Goal: Book appointment/travel/reservation

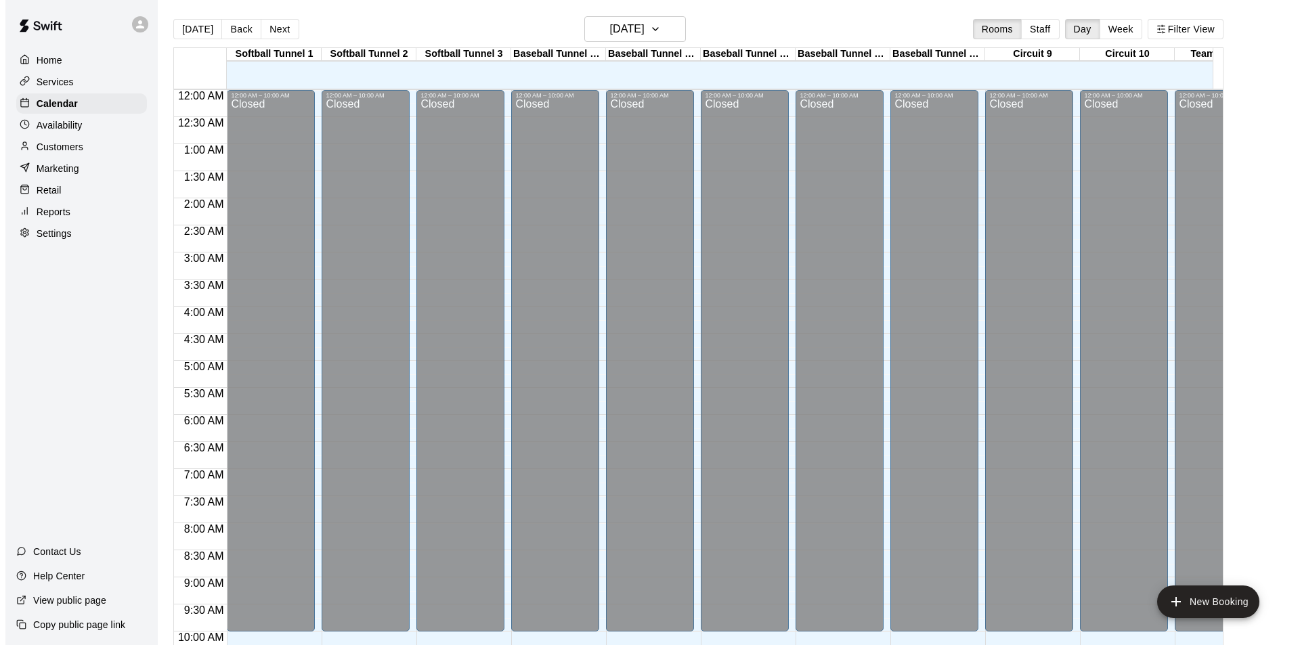
scroll to position [689, 0]
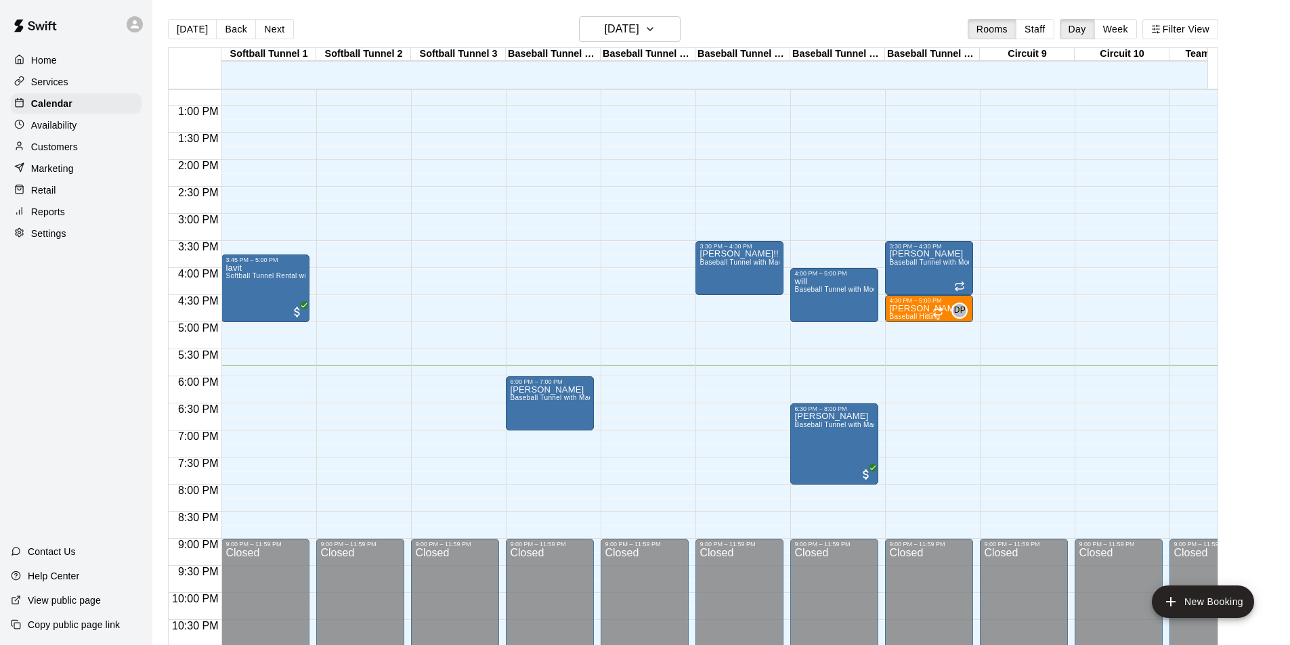
click at [639, 382] on div "12:00 AM – 10:00 AM Closed 9:00 PM – 11:59 PM Closed" at bounding box center [645, 51] width 88 height 1300
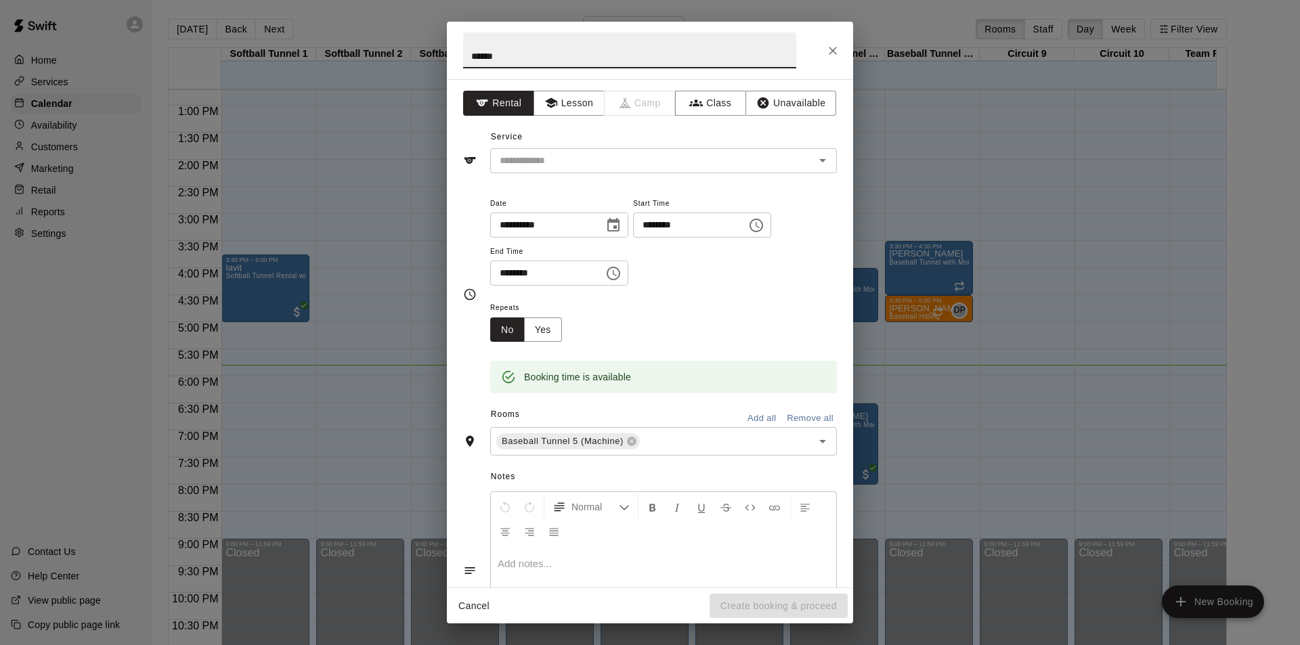
type input "******"
click at [504, 267] on input "********" at bounding box center [542, 273] width 104 height 25
click at [626, 306] on div "Repeats No Yes" at bounding box center [663, 320] width 347 height 43
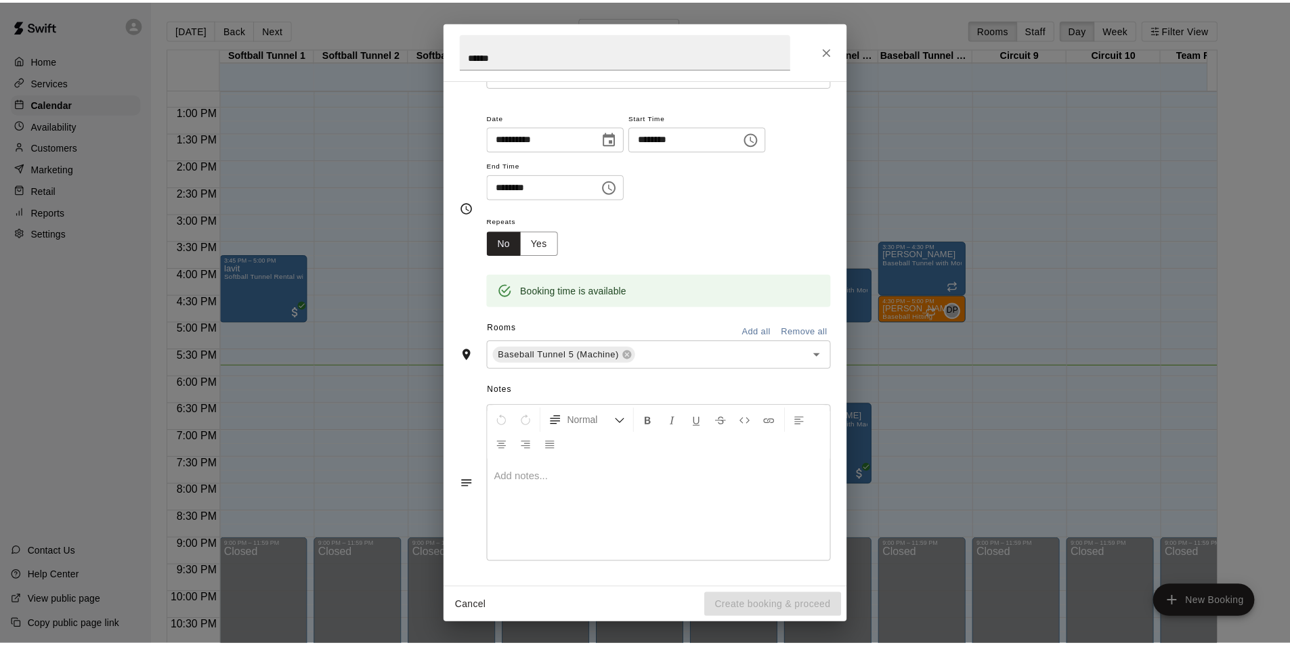
scroll to position [0, 0]
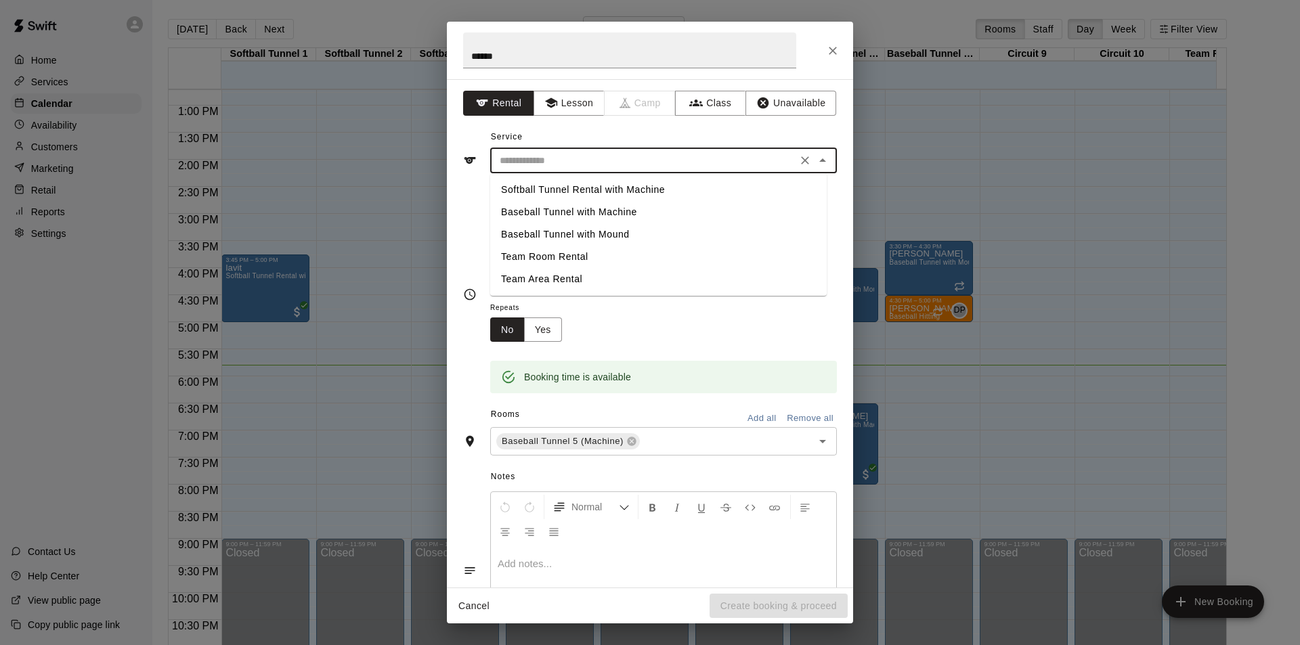
click at [633, 156] on input "text" at bounding box center [643, 160] width 299 height 17
click at [614, 217] on li "Baseball Tunnel with Machine" at bounding box center [658, 212] width 337 height 22
type input "**********"
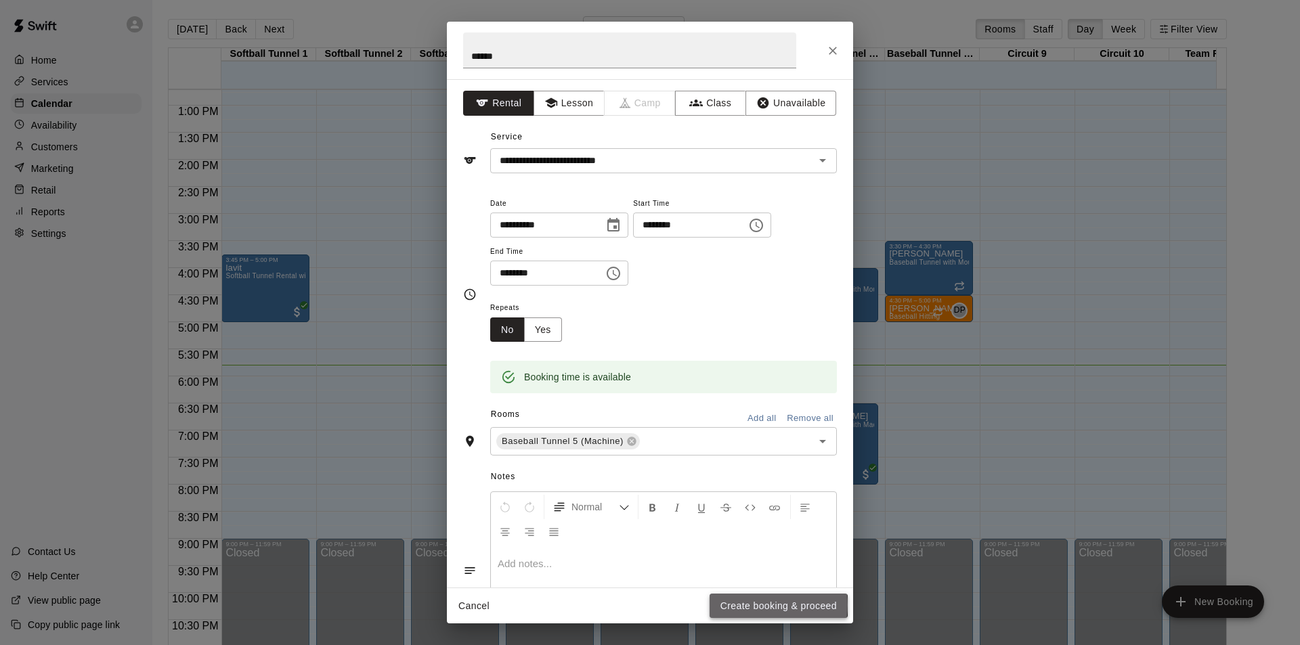
click at [758, 605] on button "Create booking & proceed" at bounding box center [779, 606] width 138 height 25
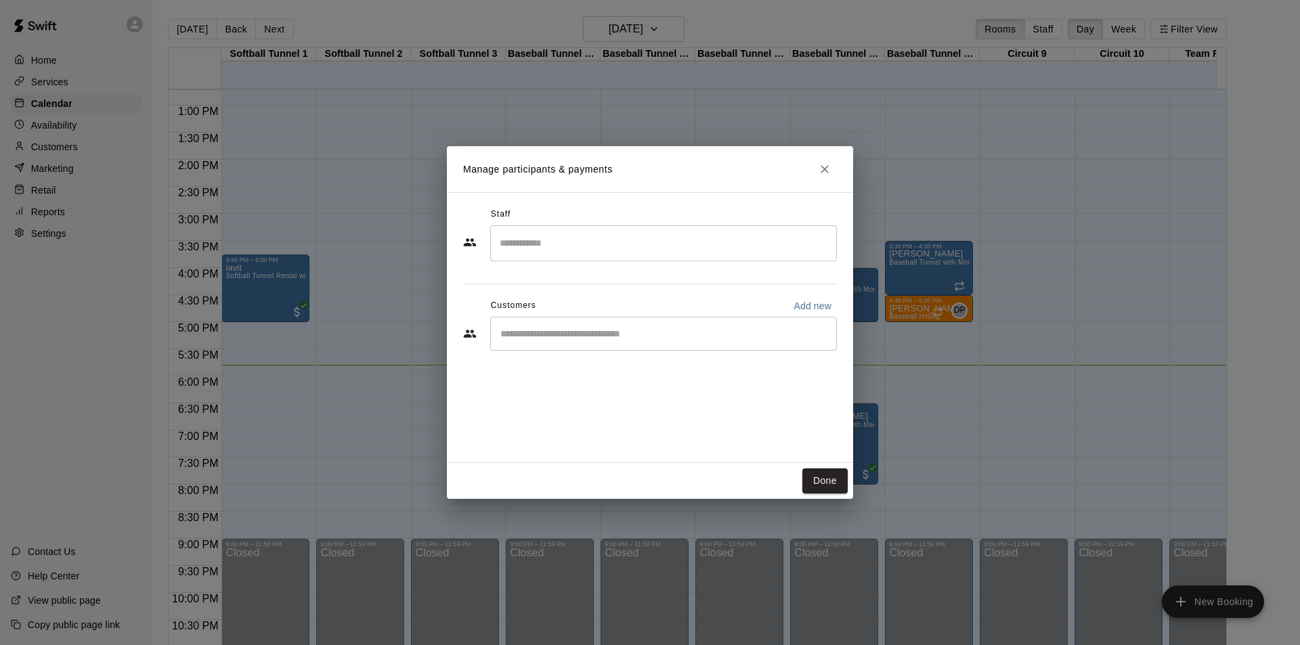
click at [622, 342] on div "​" at bounding box center [663, 334] width 347 height 34
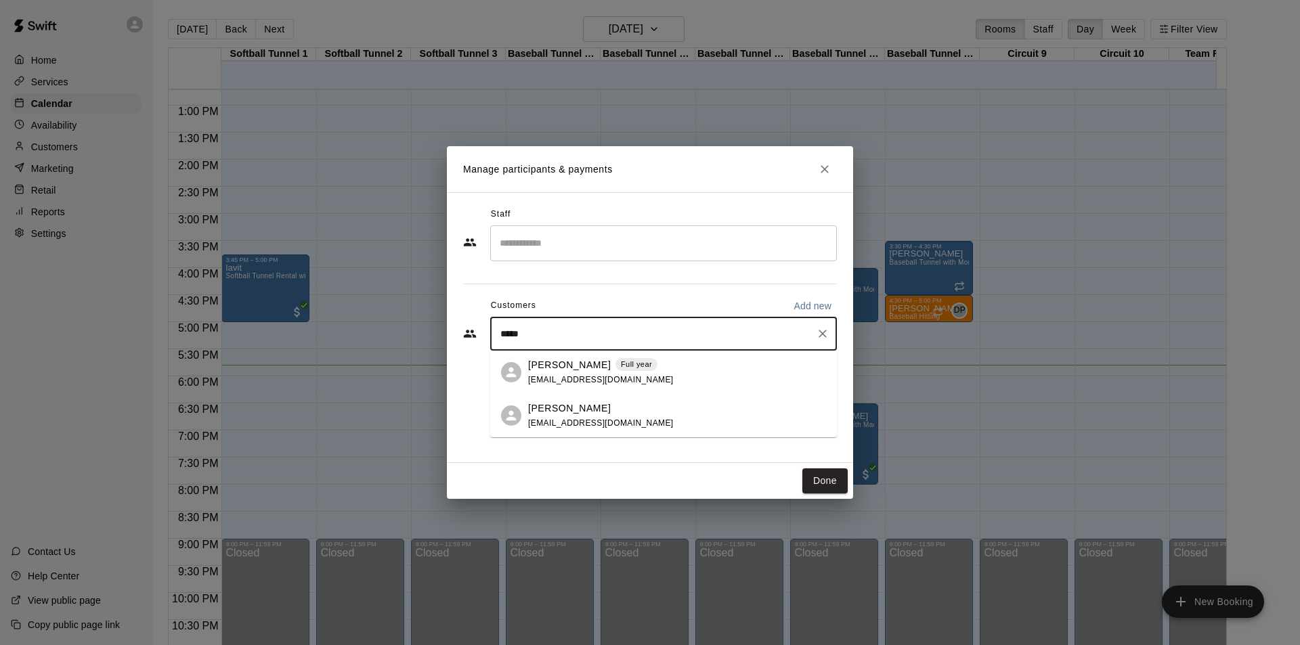
type input "******"
click at [572, 372] on div "[PERSON_NAME] Full year [EMAIL_ADDRESS][DOMAIN_NAME]" at bounding box center [601, 372] width 146 height 29
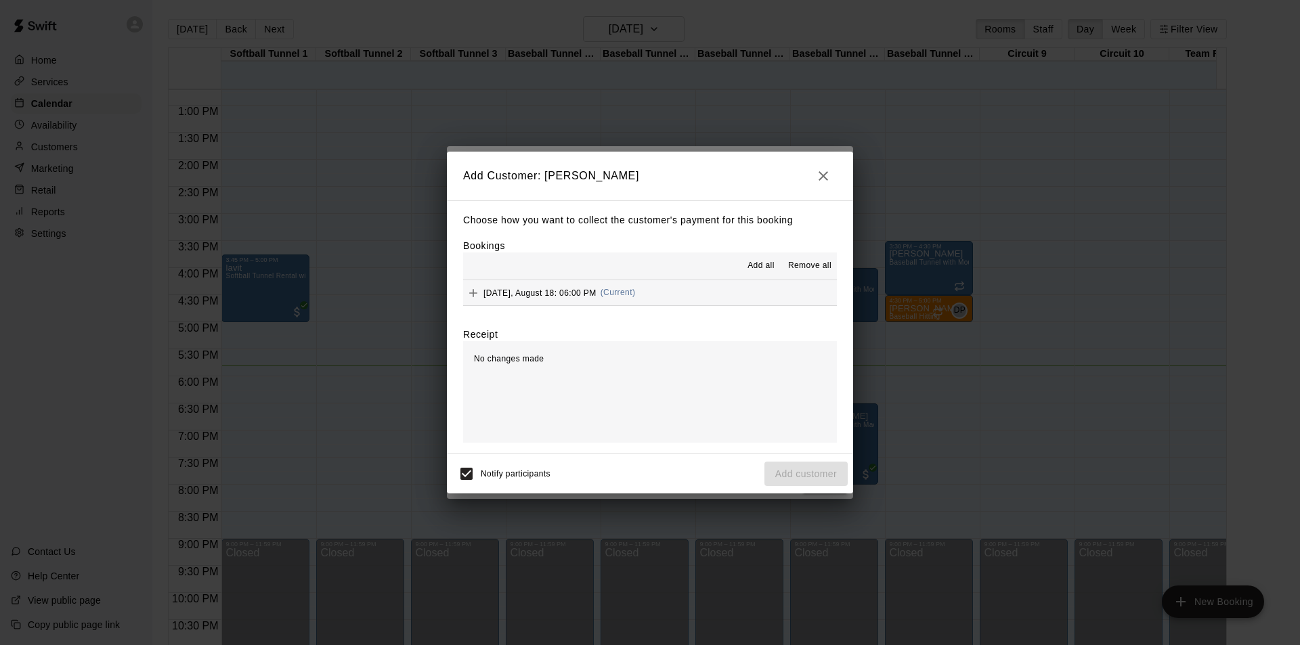
click at [640, 291] on button "[DATE], August 18: 06:00 PM (Current)" at bounding box center [650, 292] width 374 height 25
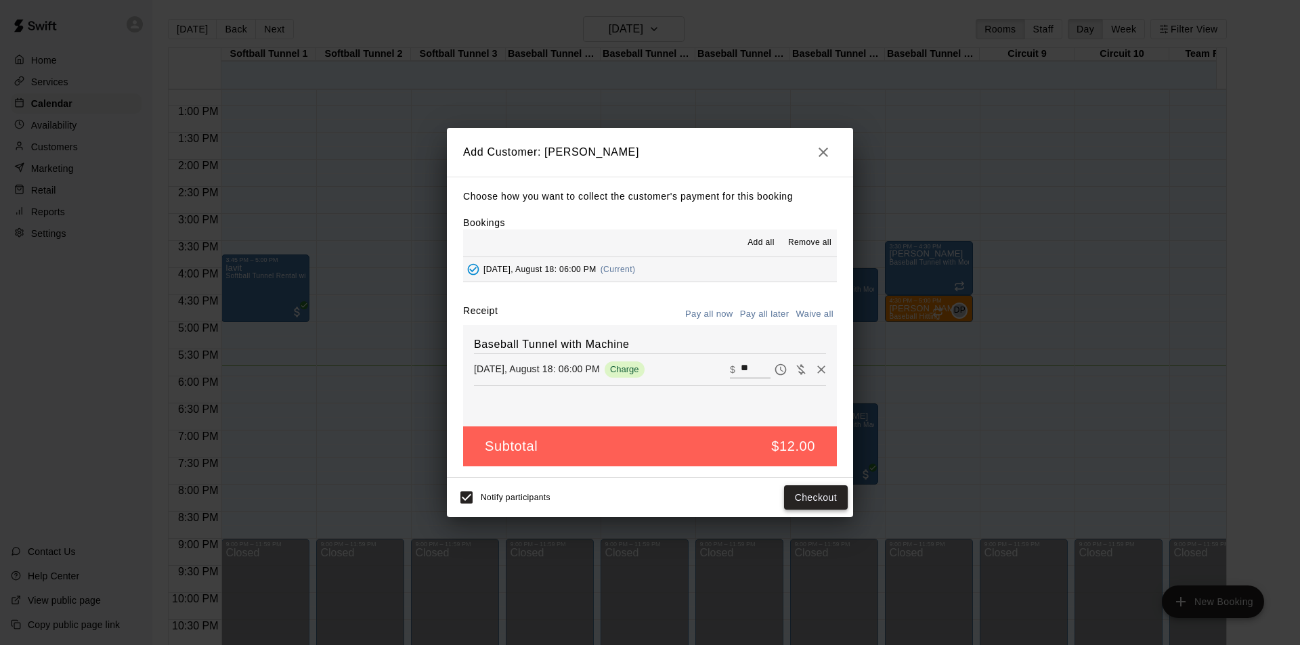
click at [822, 497] on button "Checkout" at bounding box center [816, 497] width 64 height 25
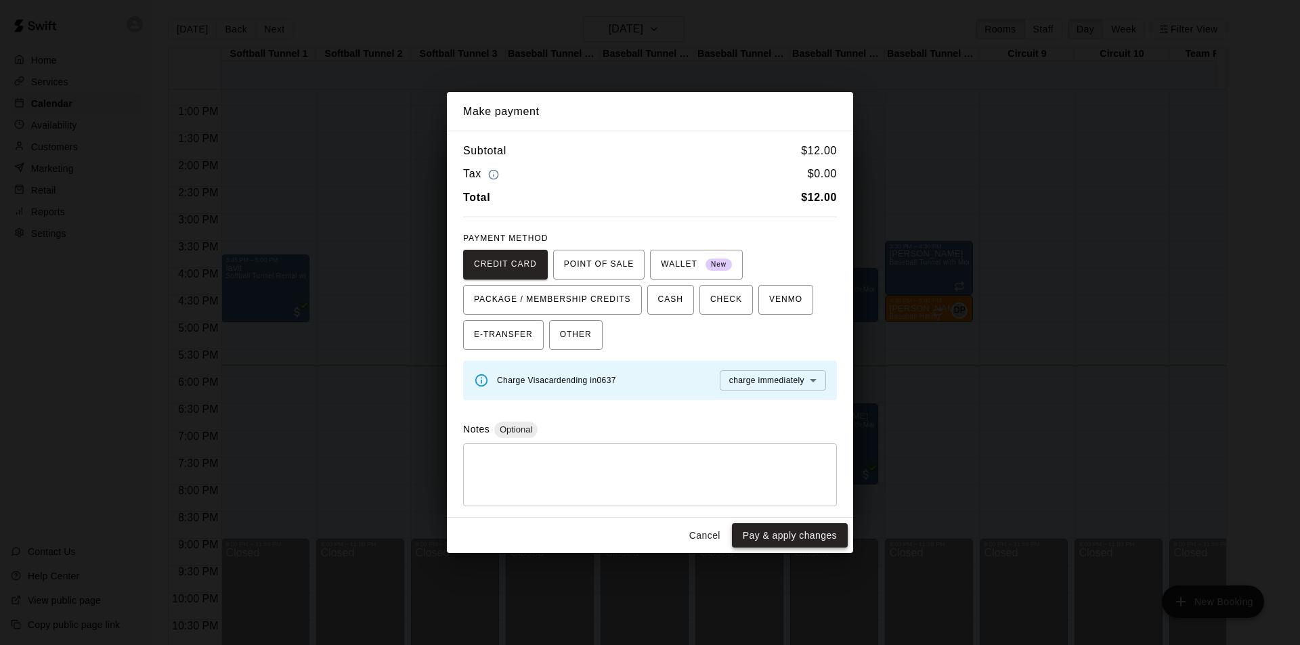
click at [807, 534] on button "Pay & apply changes" at bounding box center [790, 535] width 116 height 25
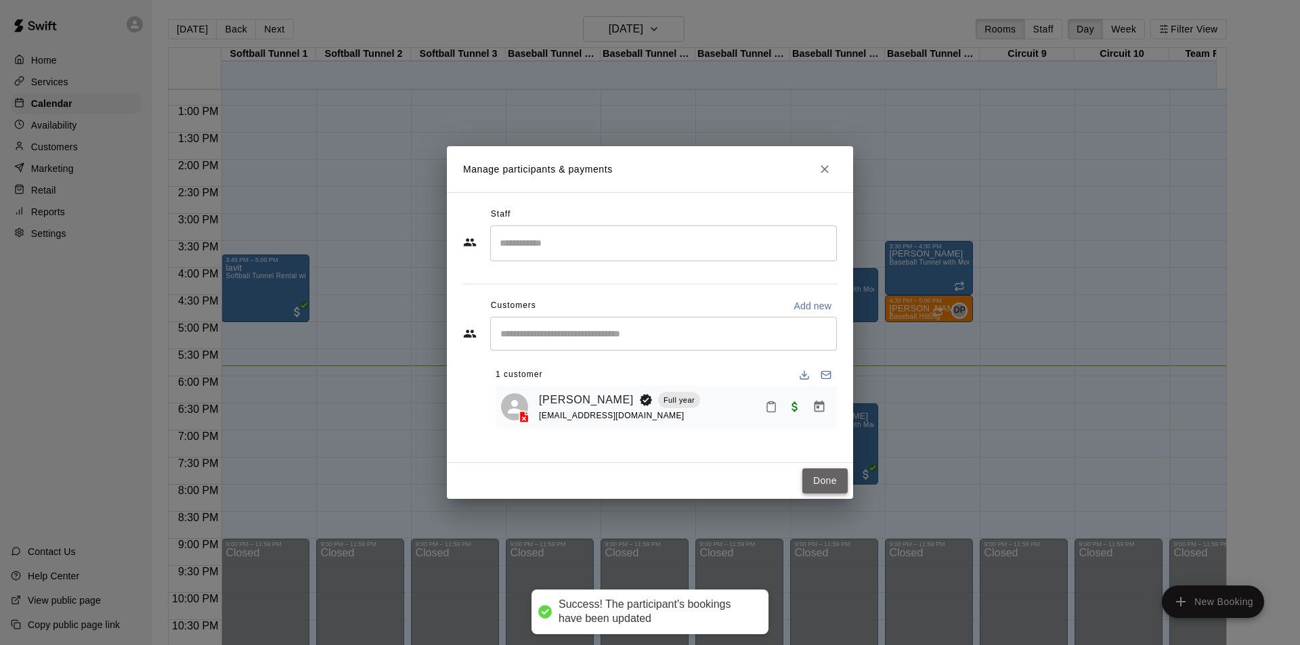
click at [824, 474] on button "Done" at bounding box center [824, 481] width 45 height 25
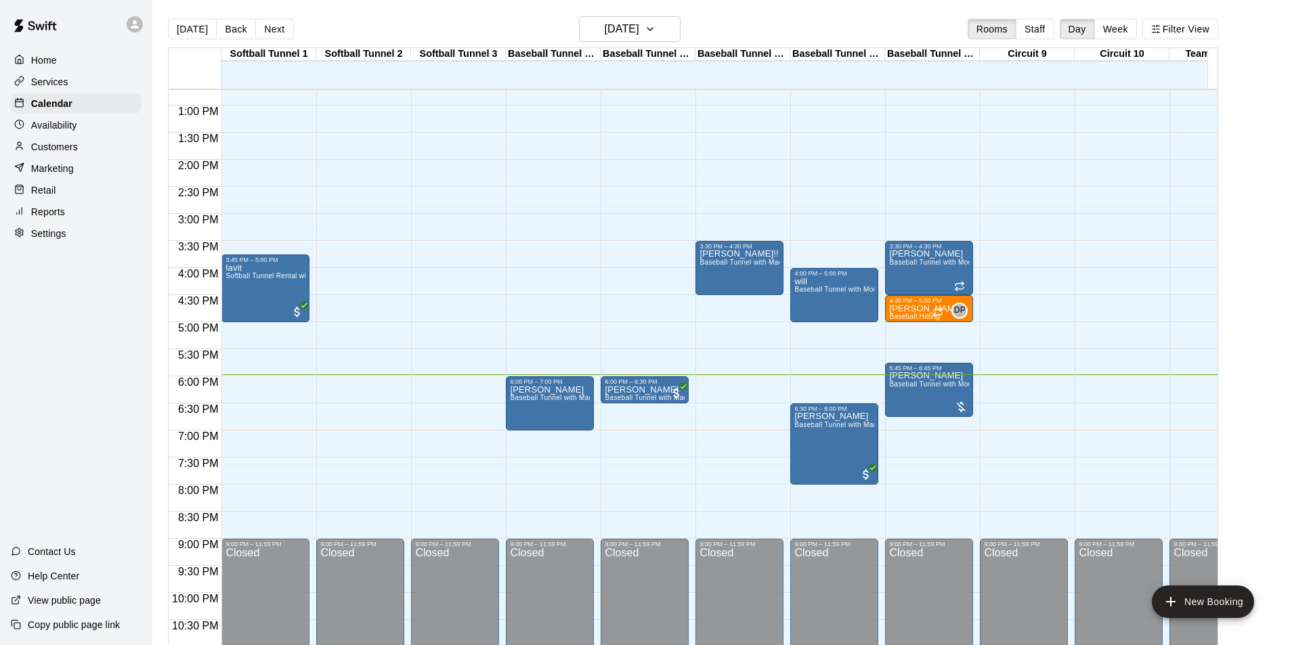
click at [696, 429] on div "12:00 AM – 10:00 AM Closed 3:30 PM – 4:30 PM [PERSON_NAME]!! Baseball Tunnel wi…" at bounding box center [739, 51] width 88 height 1300
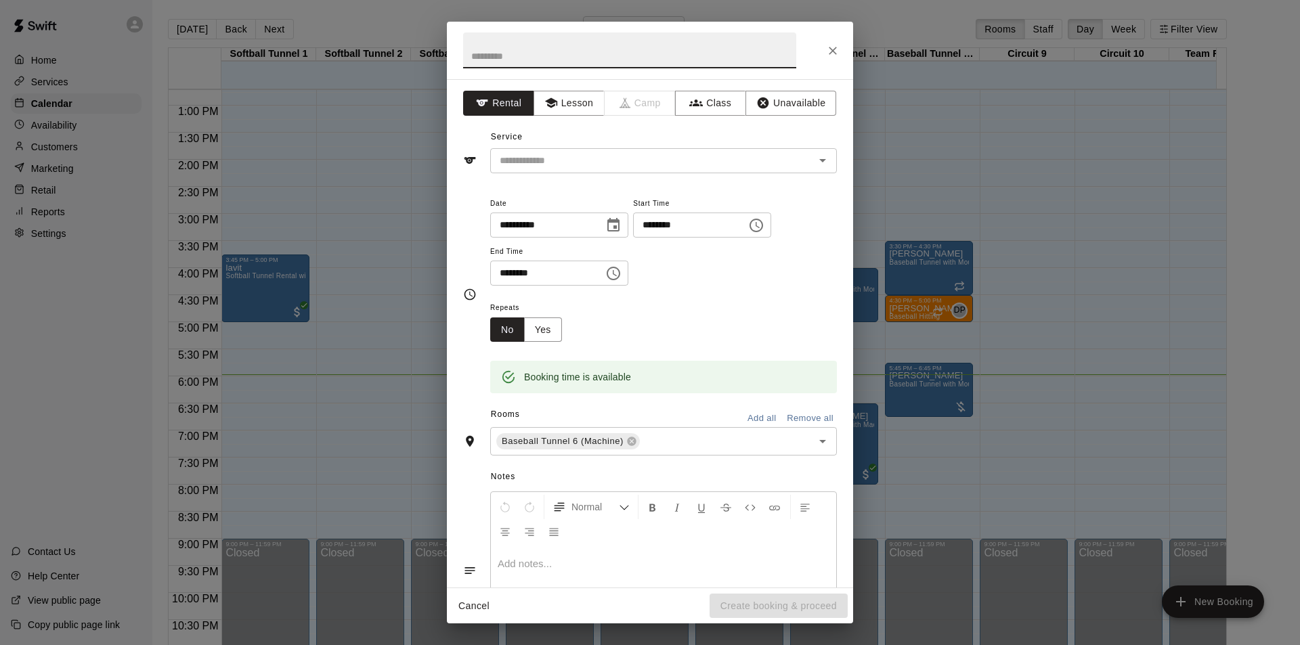
click at [840, 50] on button "Close" at bounding box center [833, 51] width 24 height 24
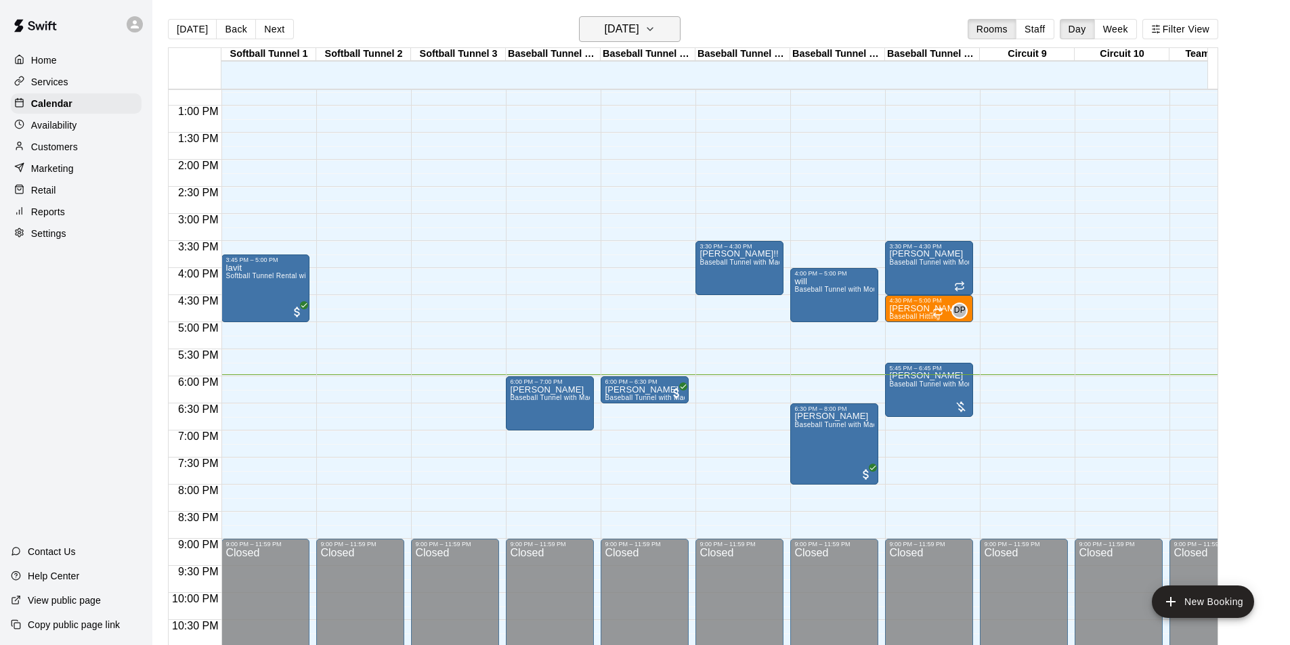
click at [639, 28] on h6 "[DATE]" at bounding box center [622, 29] width 35 height 19
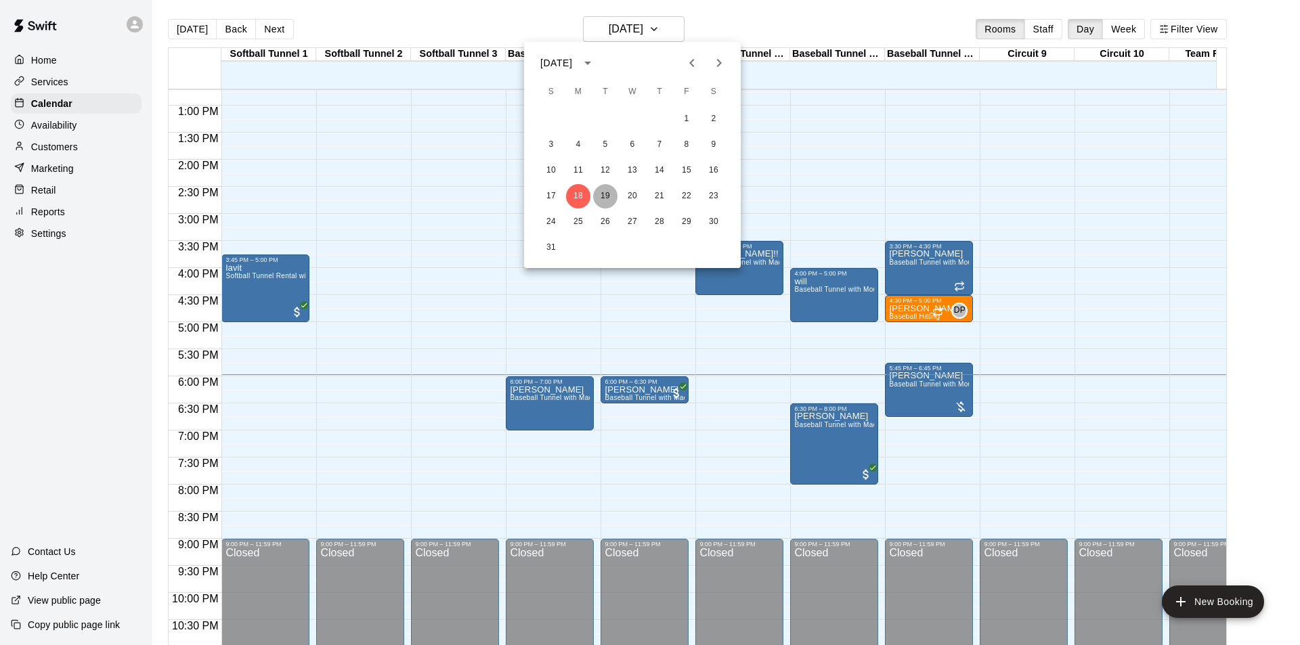
click at [607, 195] on button "19" at bounding box center [605, 196] width 24 height 24
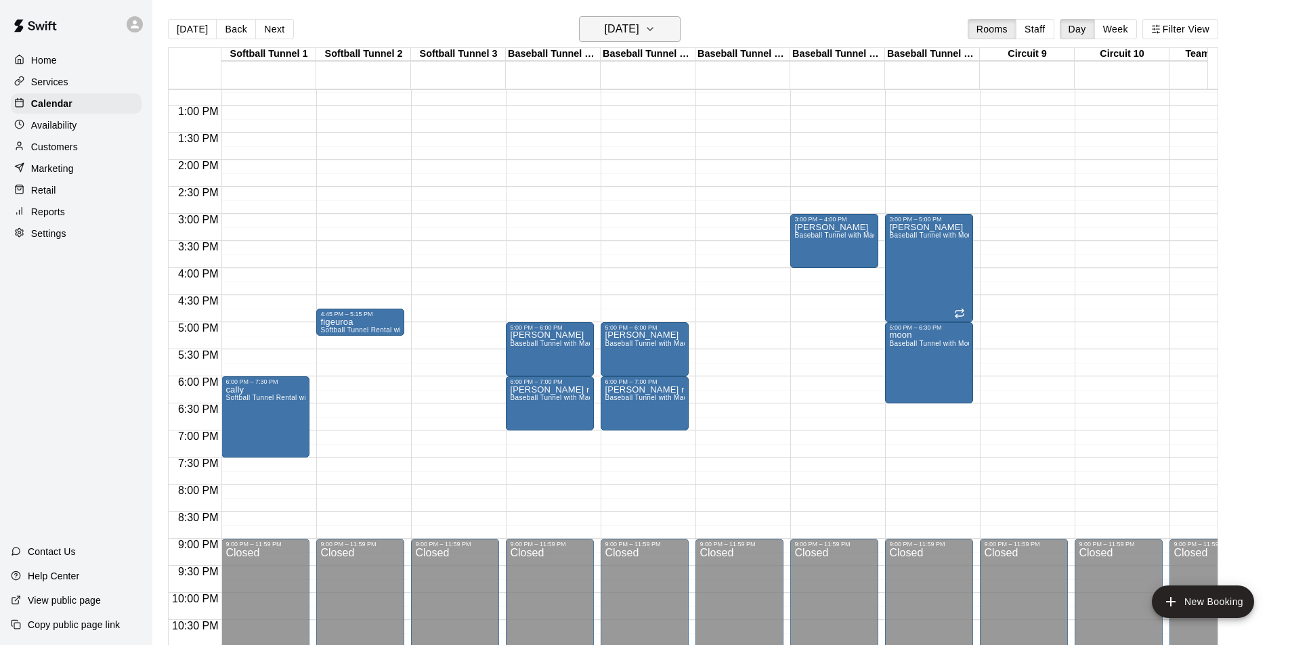
click at [664, 27] on button "[DATE]" at bounding box center [630, 29] width 102 height 26
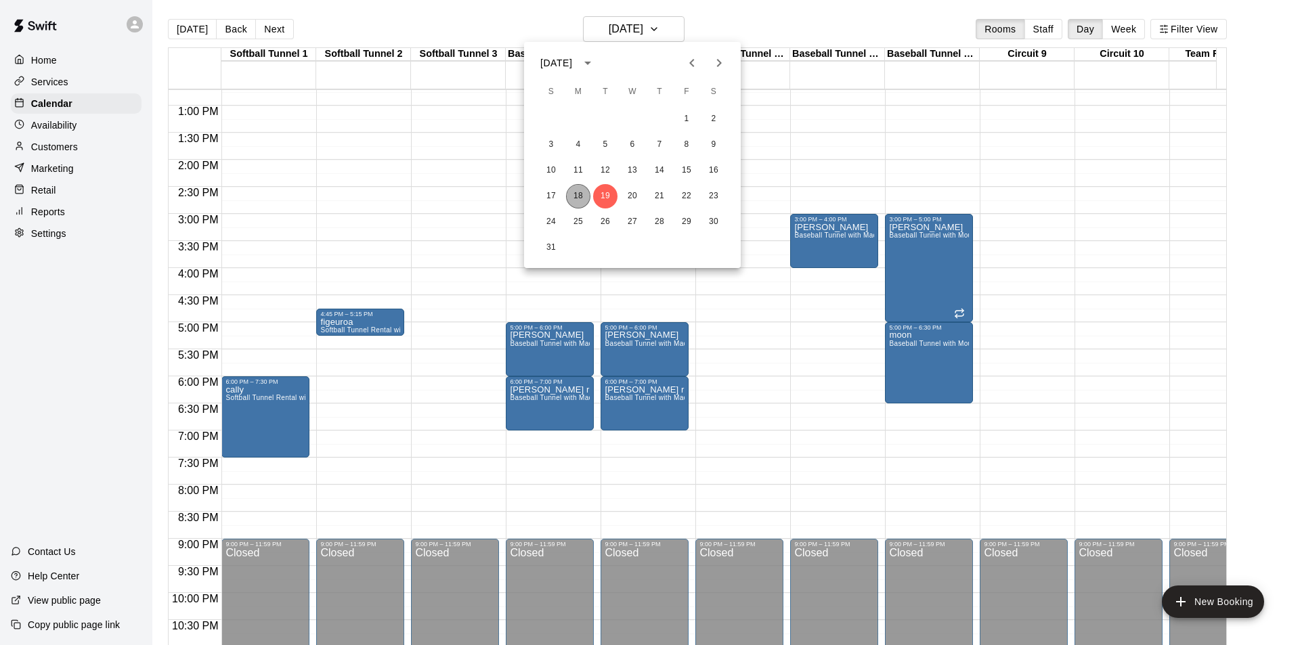
click at [571, 190] on button "18" at bounding box center [578, 196] width 24 height 24
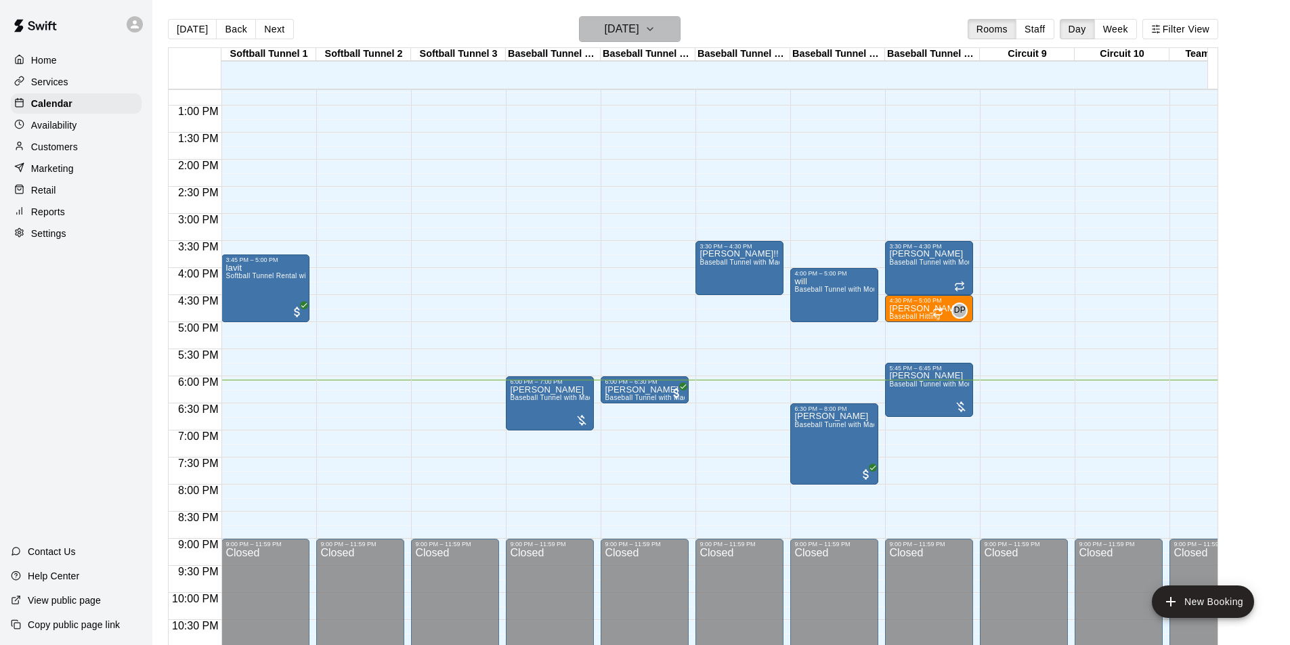
click at [655, 29] on icon "button" at bounding box center [650, 29] width 11 height 16
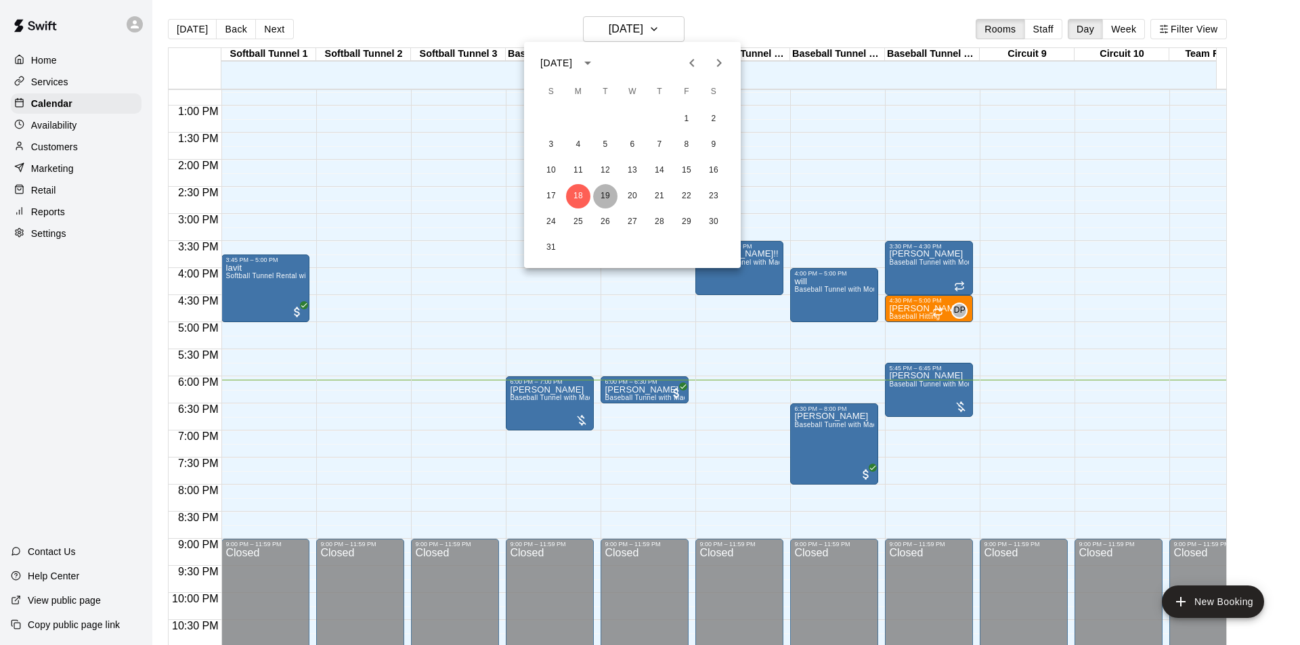
click at [610, 192] on button "19" at bounding box center [605, 196] width 24 height 24
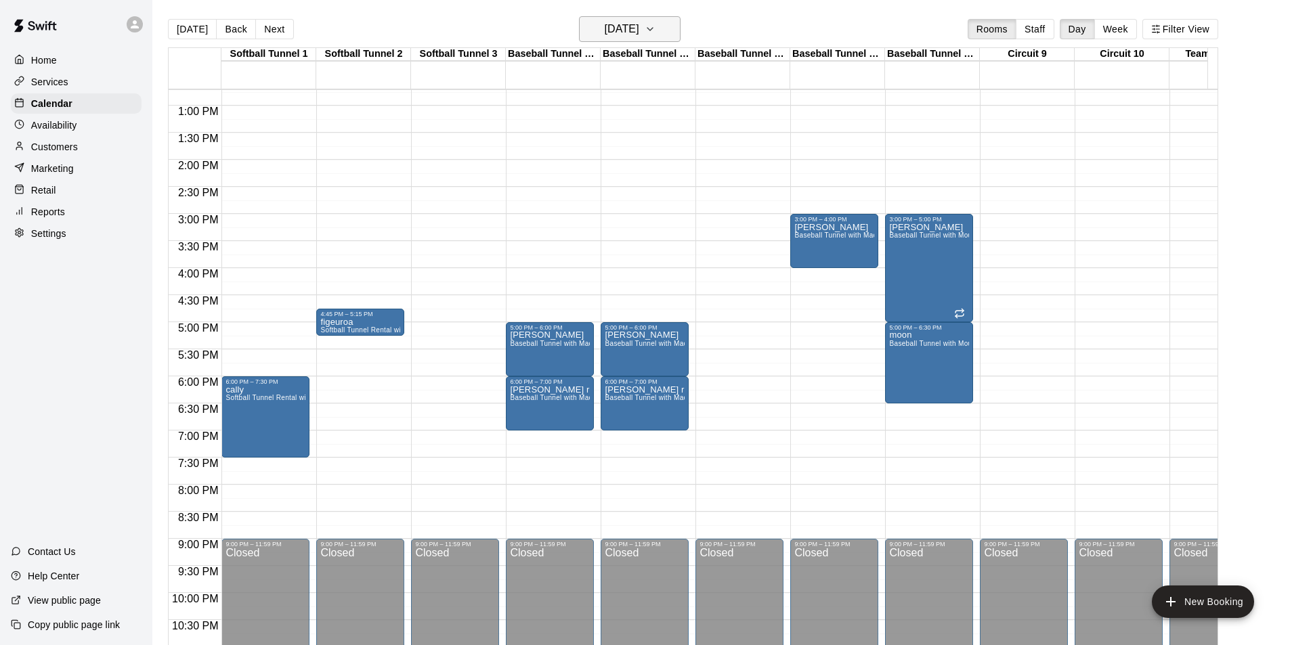
click at [639, 33] on h6 "[DATE]" at bounding box center [622, 29] width 35 height 19
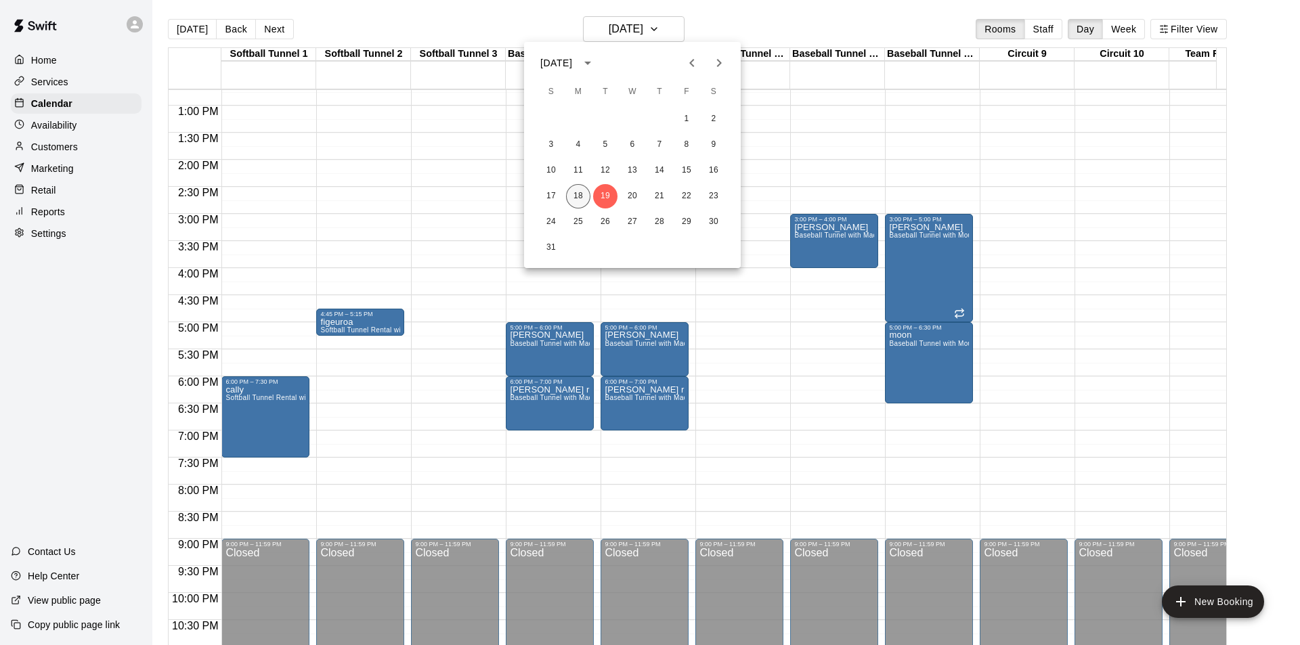
click at [580, 191] on button "18" at bounding box center [578, 196] width 24 height 24
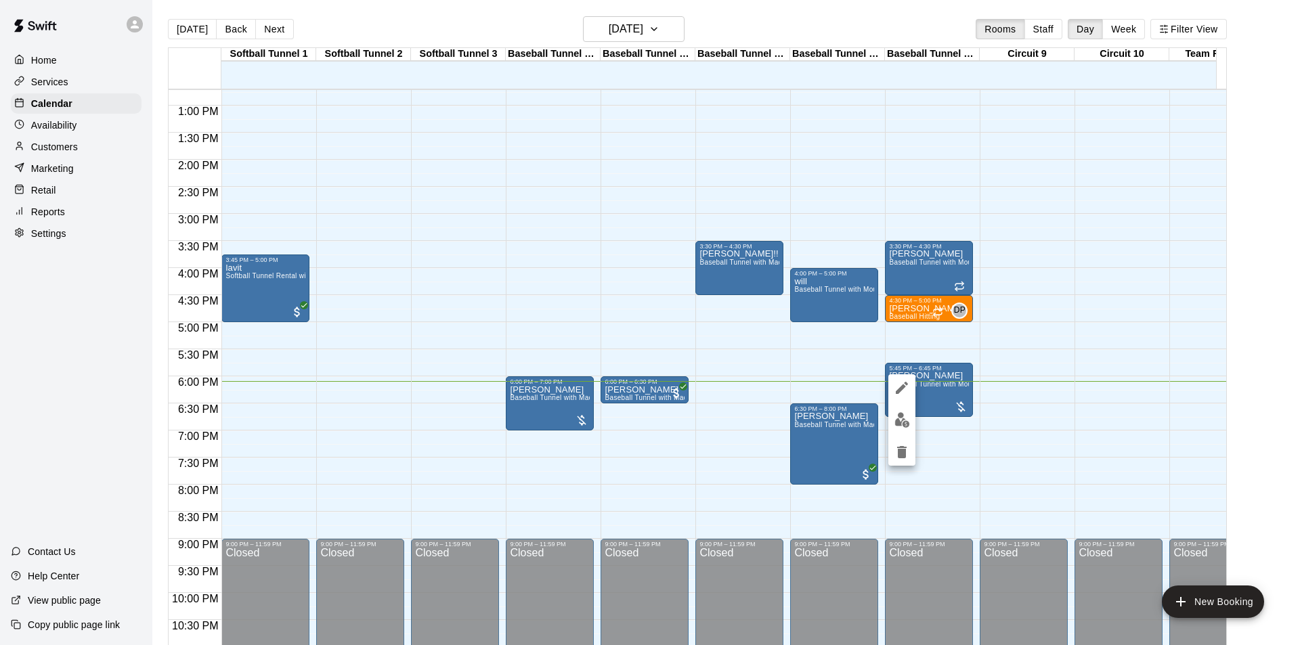
click at [932, 427] on div at bounding box center [650, 322] width 1300 height 645
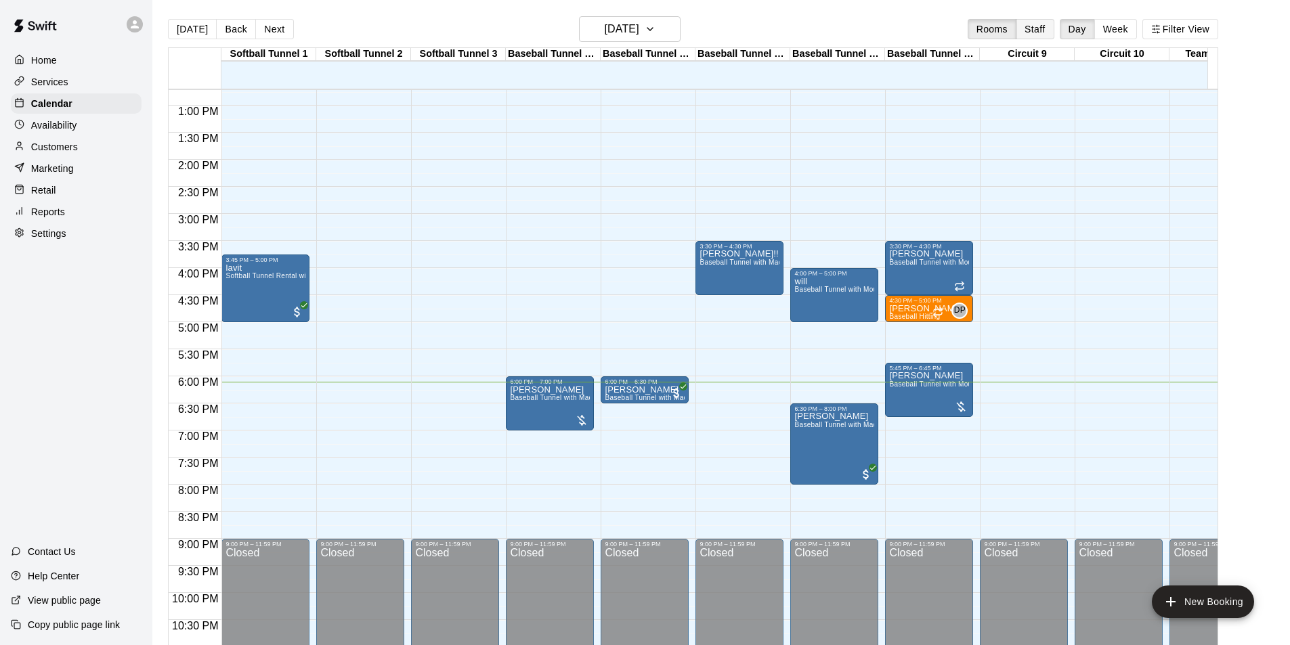
click at [1043, 36] on button "Staff" at bounding box center [1035, 29] width 39 height 20
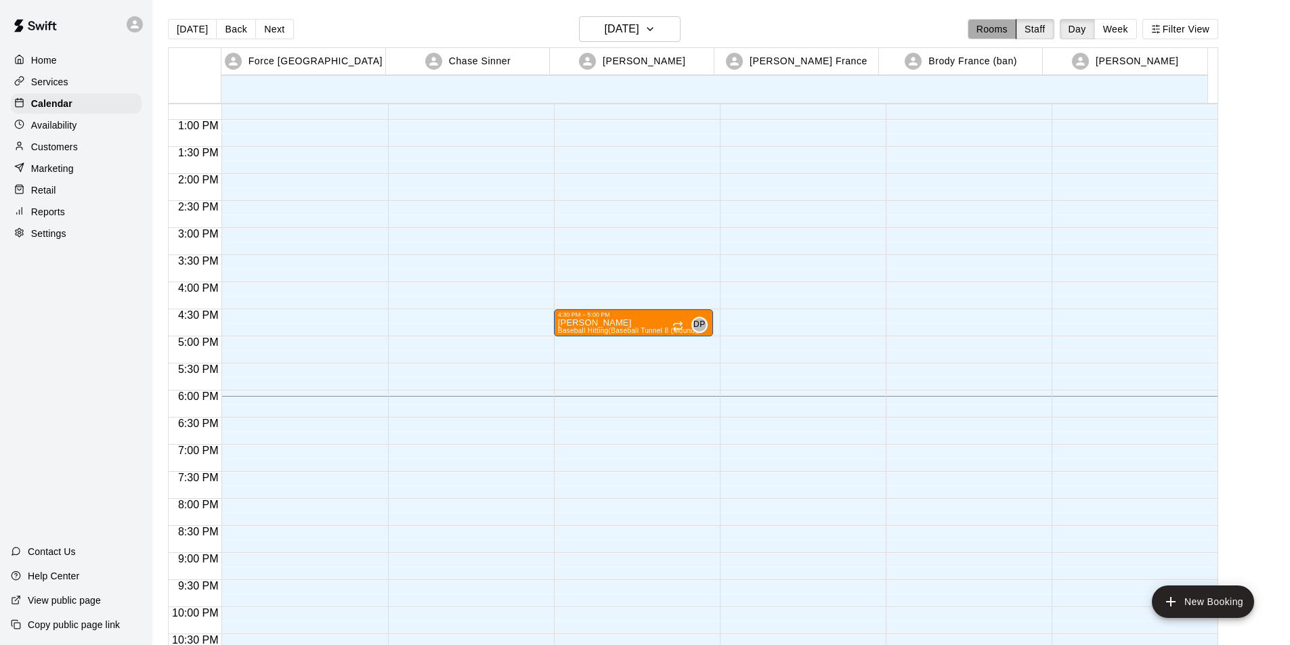
click at [986, 30] on button "Rooms" at bounding box center [992, 29] width 49 height 20
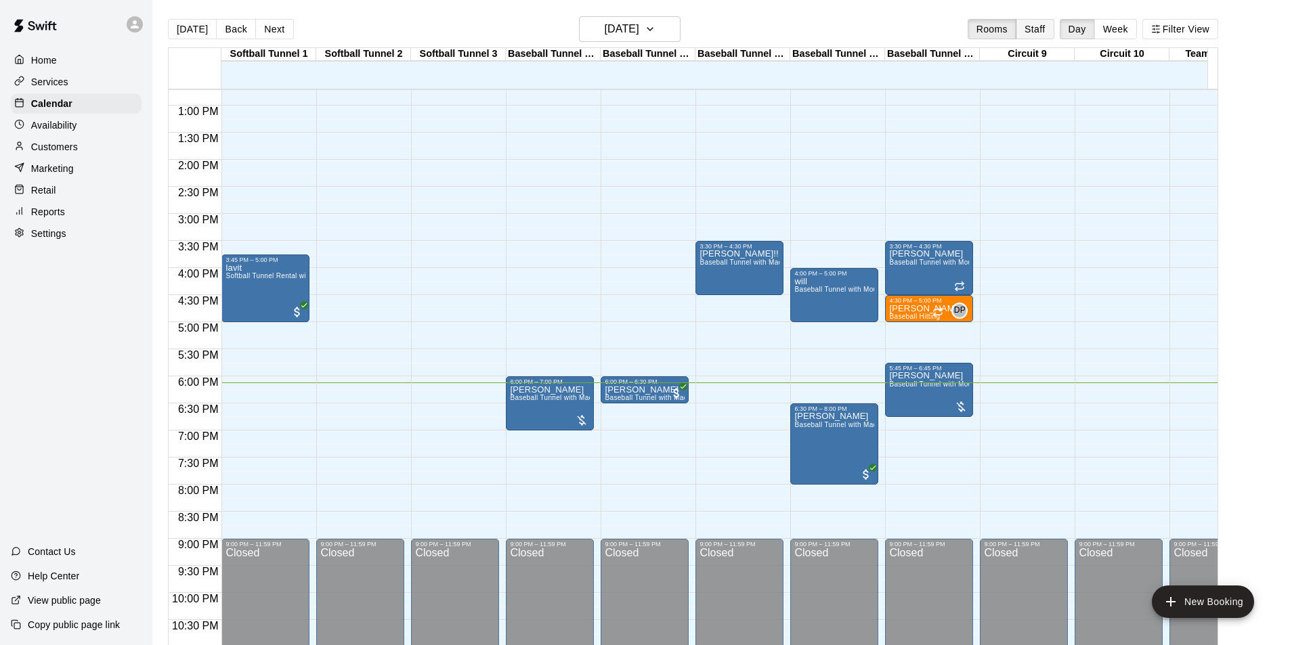
click at [1052, 28] on button "Staff" at bounding box center [1035, 29] width 39 height 20
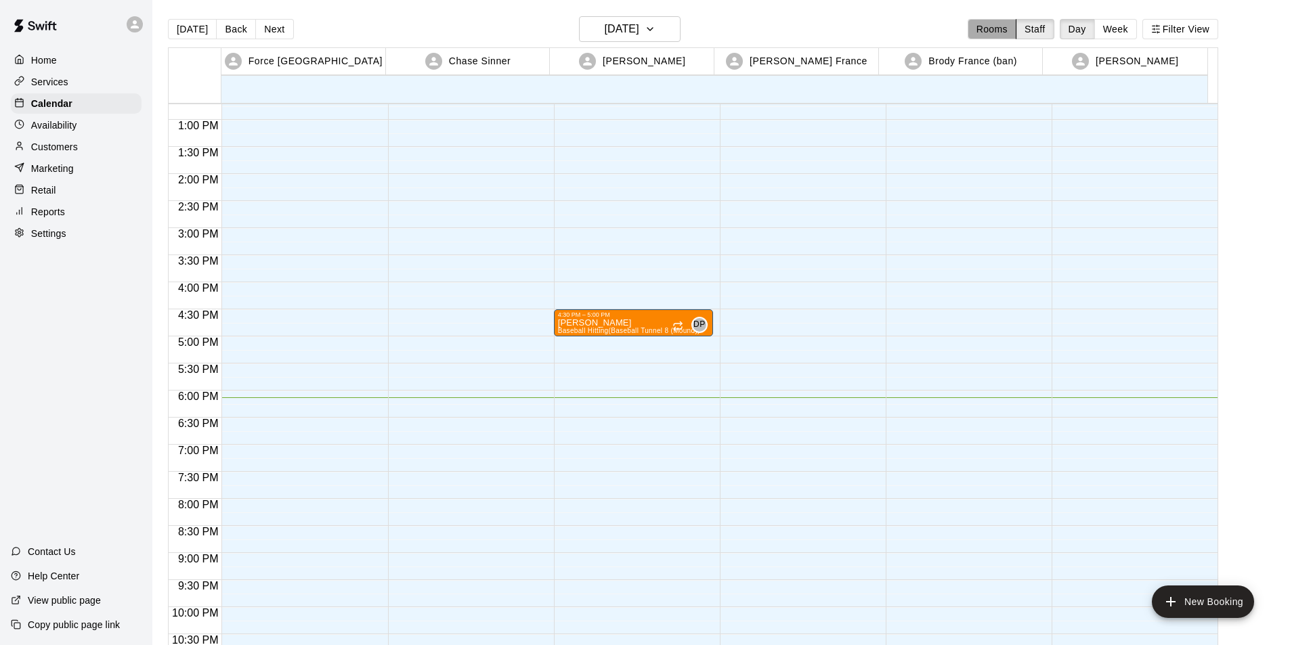
click at [989, 29] on button "Rooms" at bounding box center [992, 29] width 49 height 20
